Goal: Find specific fact: Find contact information

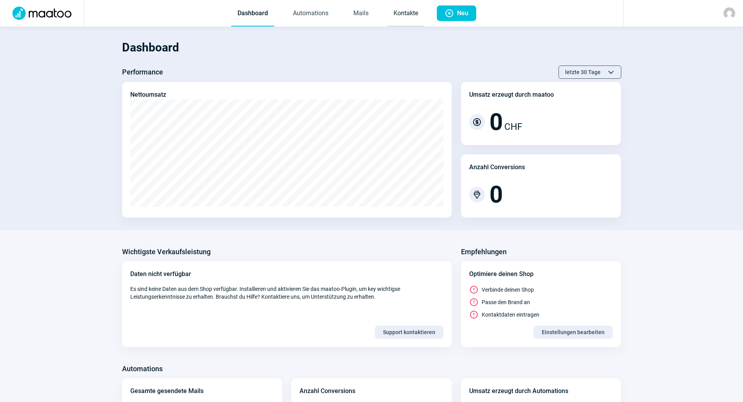
click at [422, 12] on link "Kontakte" at bounding box center [405, 14] width 37 height 26
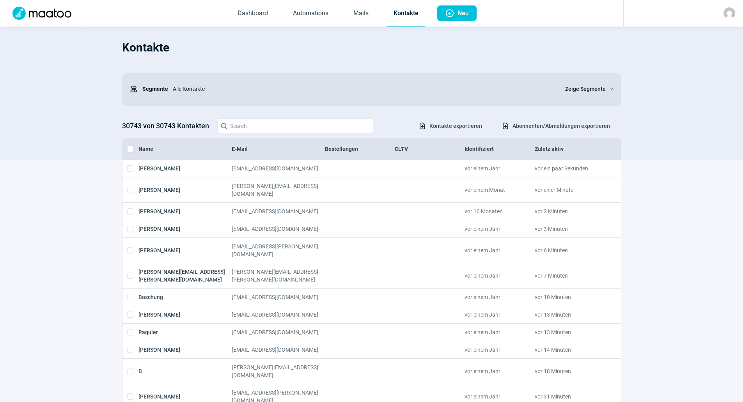
click at [77, 105] on section "Kontakte Users icon Segmente Alle Kontakte Zeige Segmente ChevronDown icon 3074…" at bounding box center [371, 93] width 743 height 133
click at [329, 127] on input "Search icon" at bounding box center [295, 126] width 156 height 15
paste input "[EMAIL_ADDRESS][DOMAIN_NAME]"
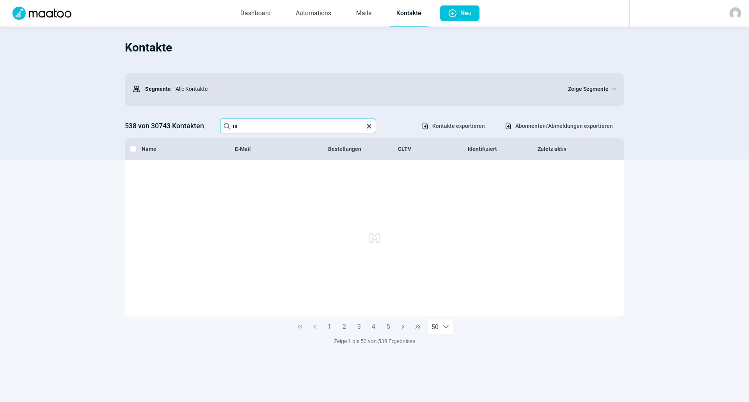
type input "n"
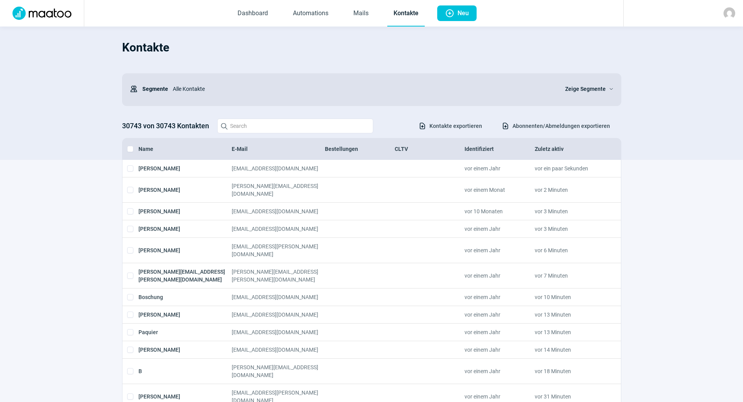
drag, startPoint x: 97, startPoint y: 124, endPoint x: 184, endPoint y: 118, distance: 86.4
click at [97, 124] on section "Kontakte Users icon Segmente Alle Kontakte Zeige Segmente ChevronDown icon 3074…" at bounding box center [371, 93] width 743 height 133
click at [307, 128] on input "Search icon" at bounding box center [295, 126] width 156 height 15
paste input "[EMAIL_ADDRESS][DOMAIN_NAME]"
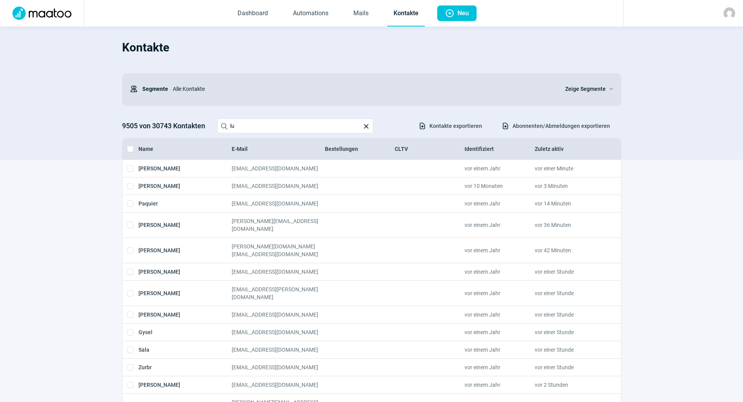
click at [97, 144] on section "Kontakte Users icon Segmente Alle Kontakte Zeige Segmente ChevronDown icon 9505…" at bounding box center [371, 93] width 743 height 133
drag, startPoint x: 321, startPoint y: 125, endPoint x: 197, endPoint y: 130, distance: 124.1
click at [197, 130] on div "9505 von 30743 Kontakten Search icon lu X icon Download icon Kontakte exportier…" at bounding box center [371, 126] width 499 height 15
paste input "[EMAIL_ADDRESS][DOMAIN_NAME]"
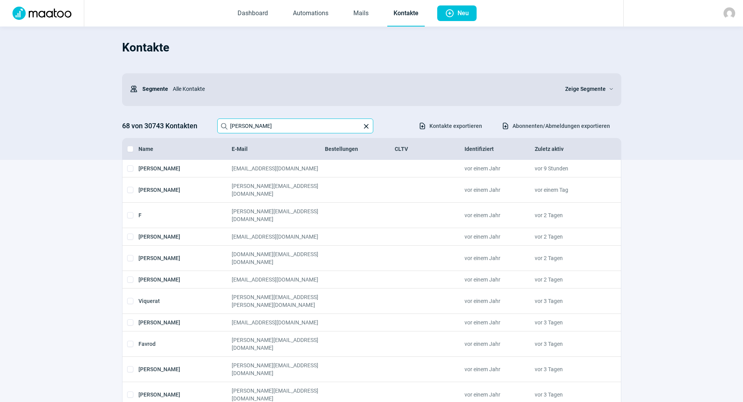
type input "[PERSON_NAME]"
click at [369, 127] on span "X icon" at bounding box center [366, 126] width 8 height 8
click at [369, 127] on input "[PERSON_NAME]" at bounding box center [295, 126] width 156 height 15
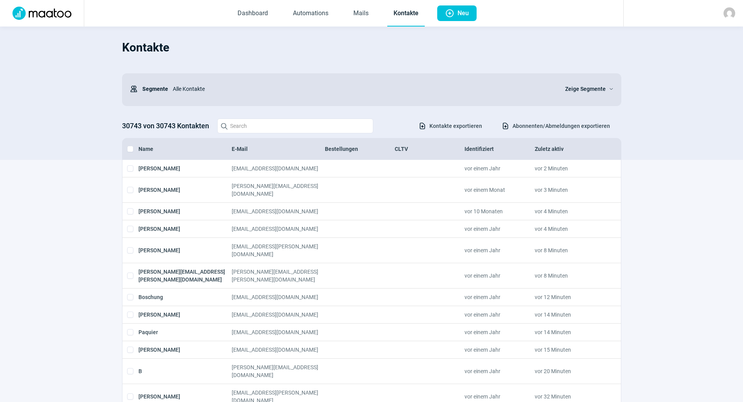
click at [96, 110] on section "Kontakte Users icon Segmente Alle Kontakte Zeige Segmente ChevronDown icon 3074…" at bounding box center [371, 93] width 743 height 133
click at [254, 124] on input "Search icon" at bounding box center [295, 126] width 156 height 15
paste input "[PERSON_NAME][EMAIL_ADDRESS][DOMAIN_NAME]"
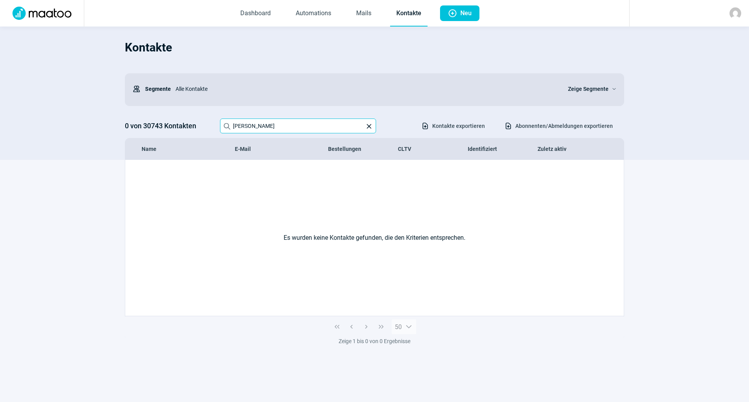
type input "[PERSON_NAME]"
